Goal: Find specific page/section: Find specific page/section

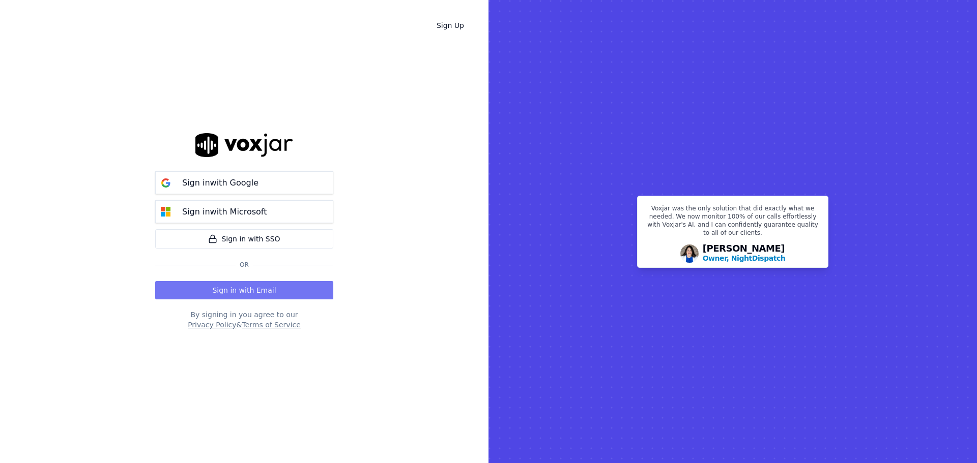
click at [246, 290] on button "Sign in with Email" at bounding box center [244, 290] width 178 height 18
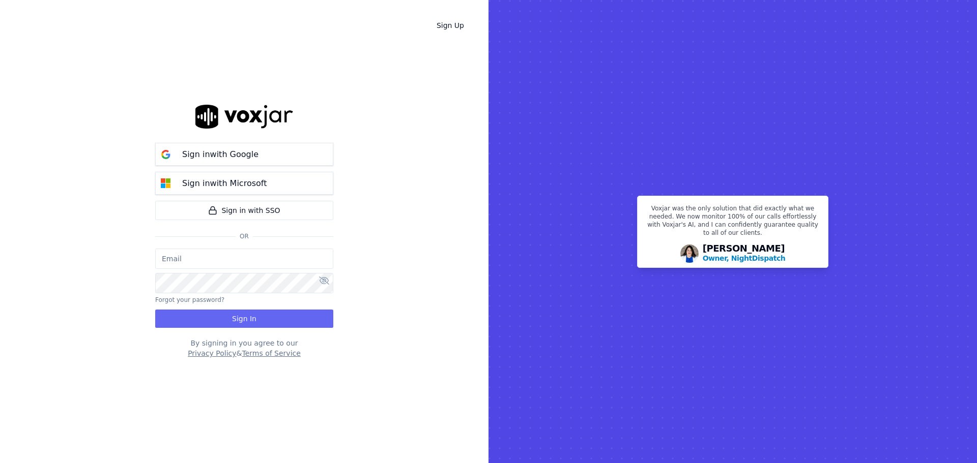
type input "bbradley@thirtyonefundraising.com"
click at [278, 324] on button "Sign In" at bounding box center [244, 319] width 178 height 18
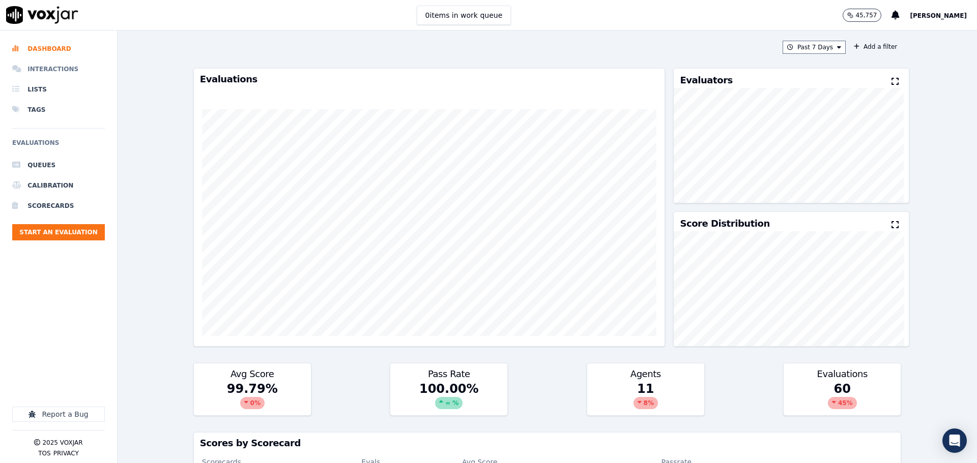
click at [47, 70] on li "Interactions" at bounding box center [58, 69] width 93 height 20
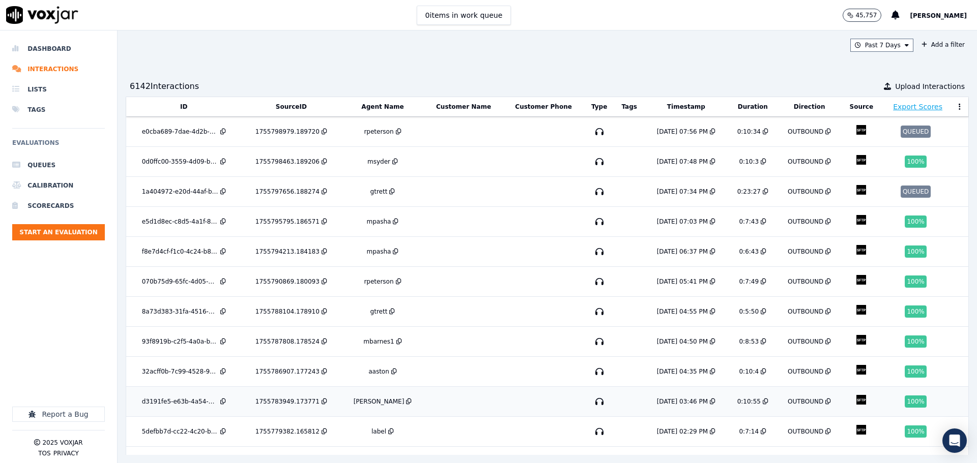
click at [470, 395] on td at bounding box center [463, 402] width 79 height 30
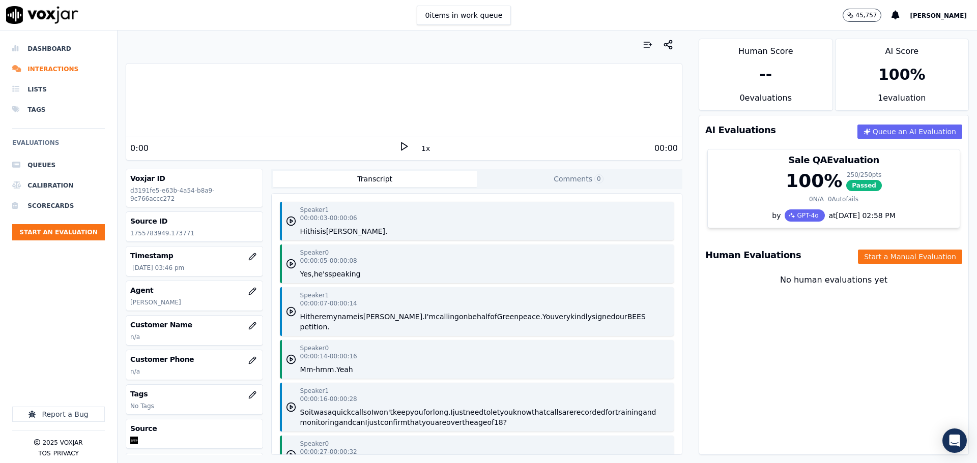
click at [399, 149] on icon at bounding box center [404, 146] width 10 height 10
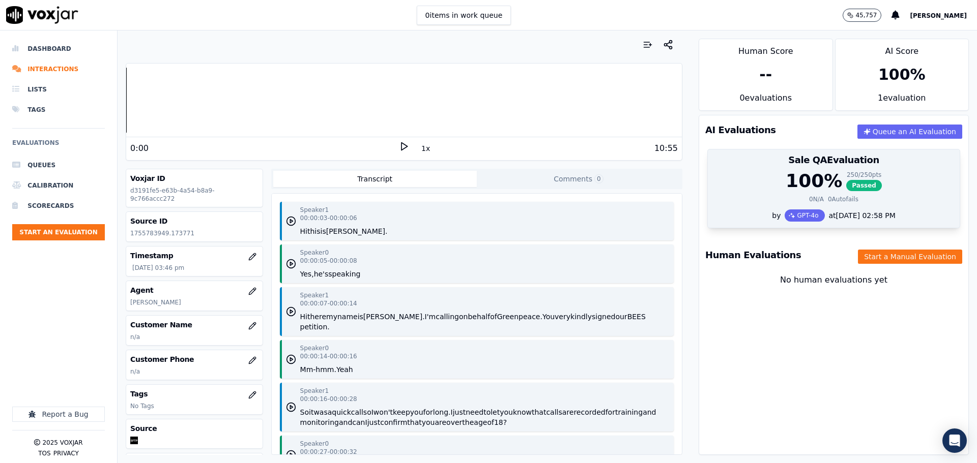
click at [745, 197] on div "0 N/A 0 Autofails" at bounding box center [834, 199] width 240 height 8
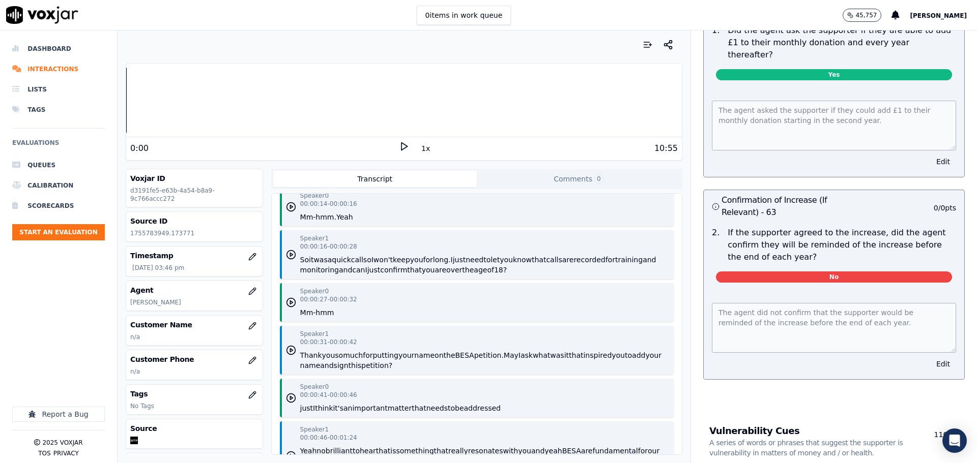
scroll to position [2492, 0]
